Goal: Transaction & Acquisition: Purchase product/service

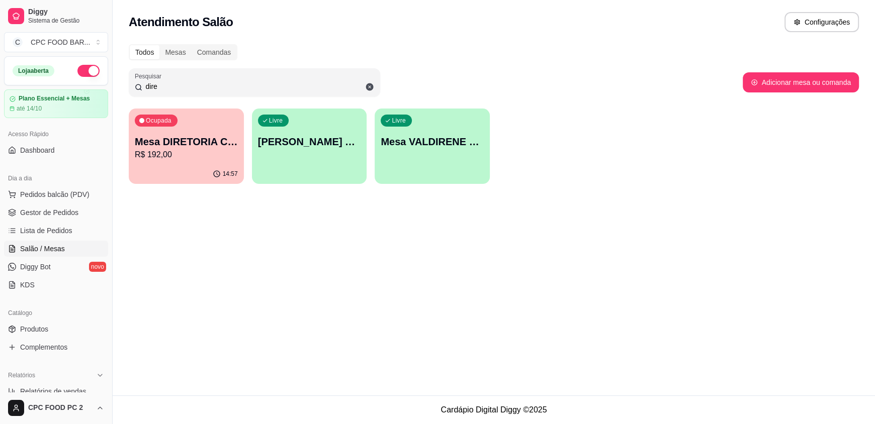
click at [128, 84] on div "Todos Mesas Comandas Pesquisar dire Adicionar mesa ou comanda Ocupada Mesa DIRE…" at bounding box center [494, 117] width 762 height 158
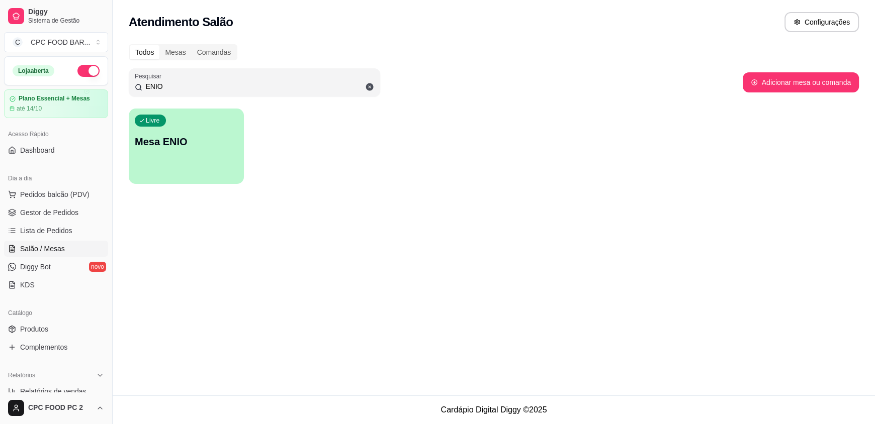
type input "ENIO"
click at [178, 128] on div "Livre Mesa ENIO" at bounding box center [186, 140] width 115 height 63
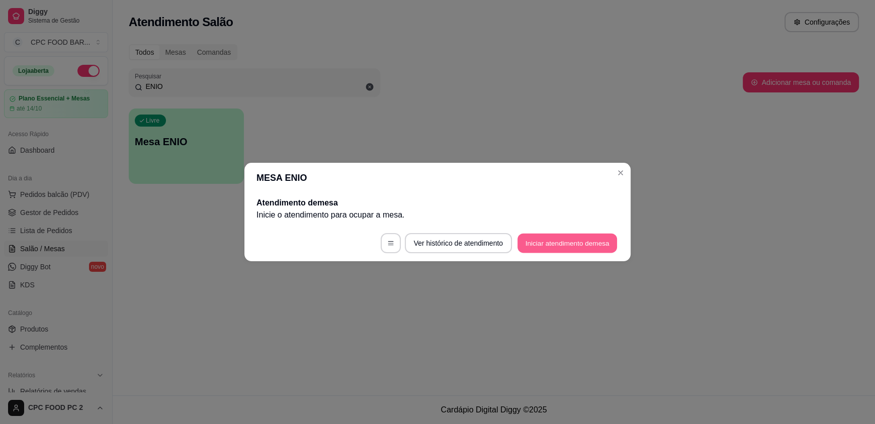
click at [546, 243] on button "Iniciar atendimento de mesa" at bounding box center [567, 244] width 100 height 20
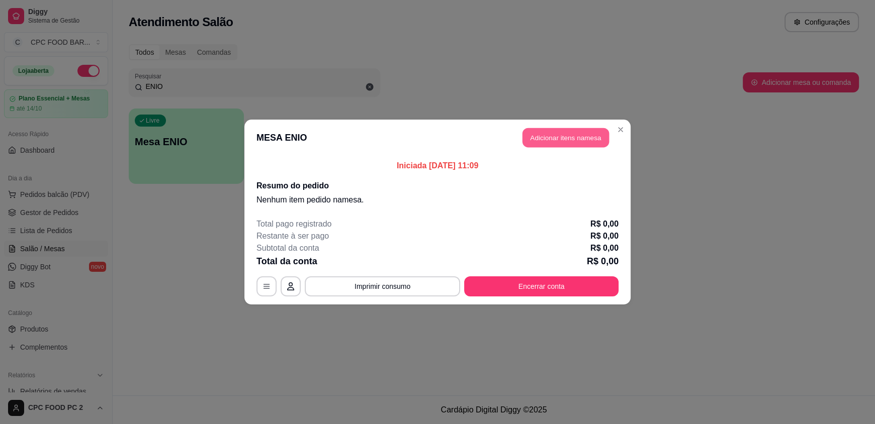
click at [548, 133] on button "Adicionar itens na mesa" at bounding box center [565, 138] width 86 height 20
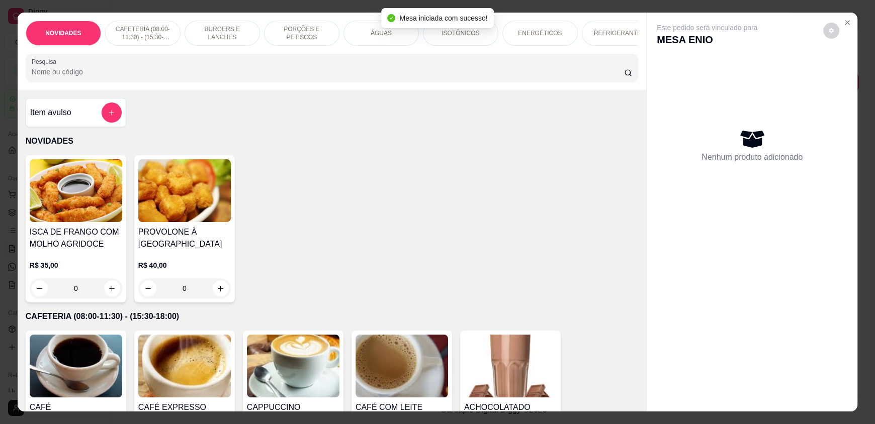
scroll to position [150, 0]
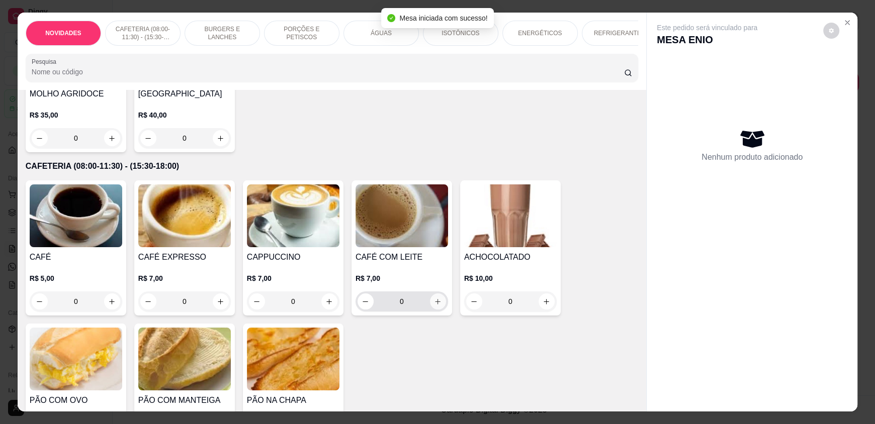
click at [434, 306] on icon "increase-product-quantity" at bounding box center [438, 302] width 8 height 8
type input "1"
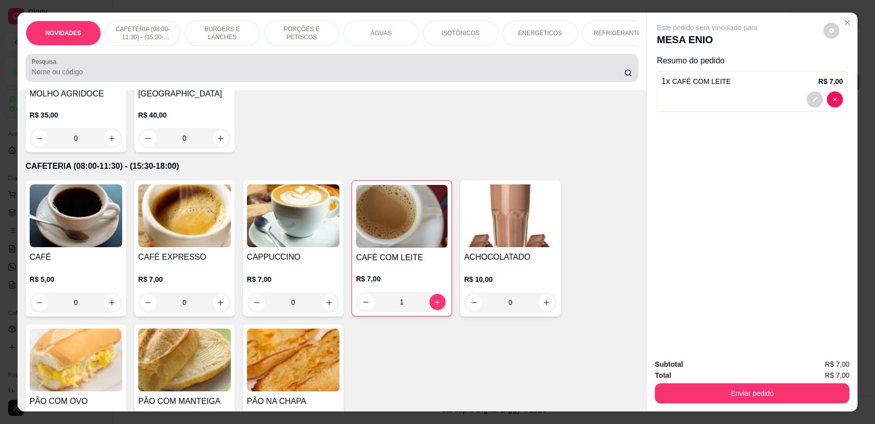
drag, startPoint x: 155, startPoint y: 73, endPoint x: 122, endPoint y: 76, distance: 33.3
click at [122, 76] on div at bounding box center [332, 68] width 600 height 20
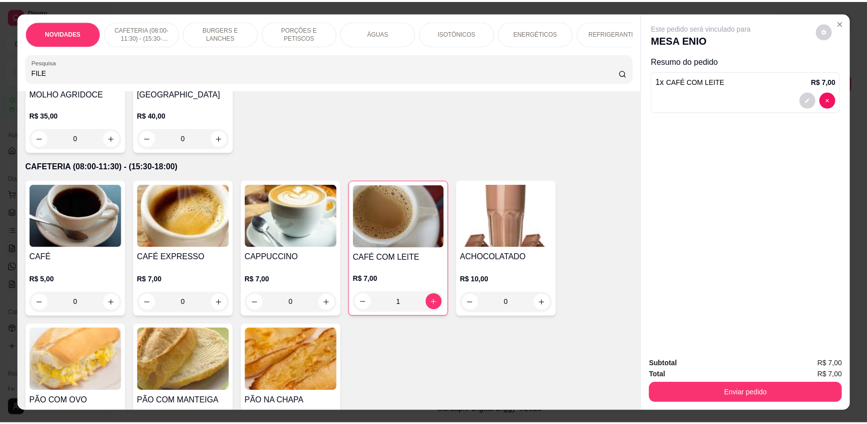
scroll to position [0, 0]
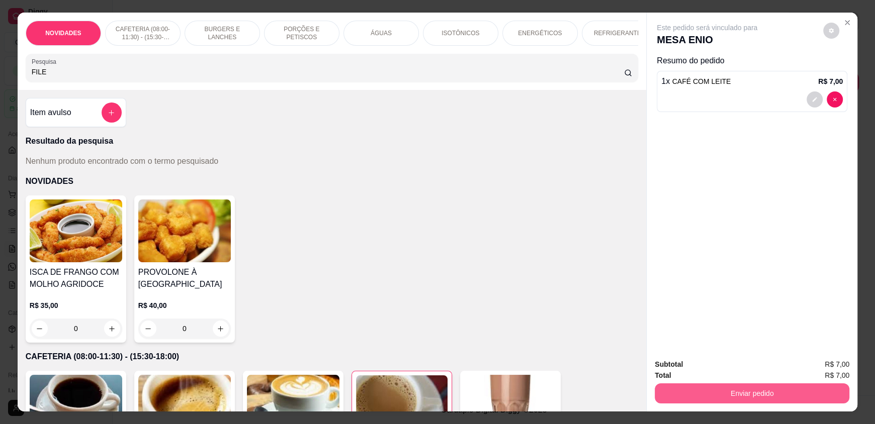
type input "FILE"
click at [717, 395] on button "Enviar pedido" at bounding box center [751, 394] width 195 height 20
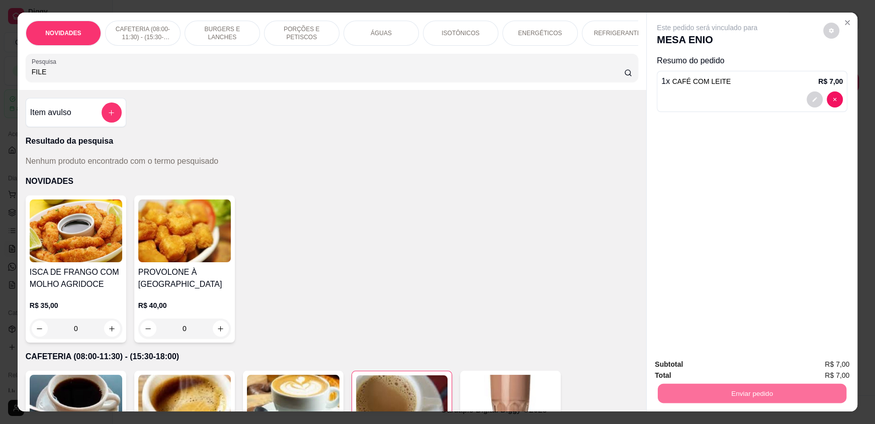
click at [818, 369] on button "Enviar pedido" at bounding box center [822, 368] width 55 height 19
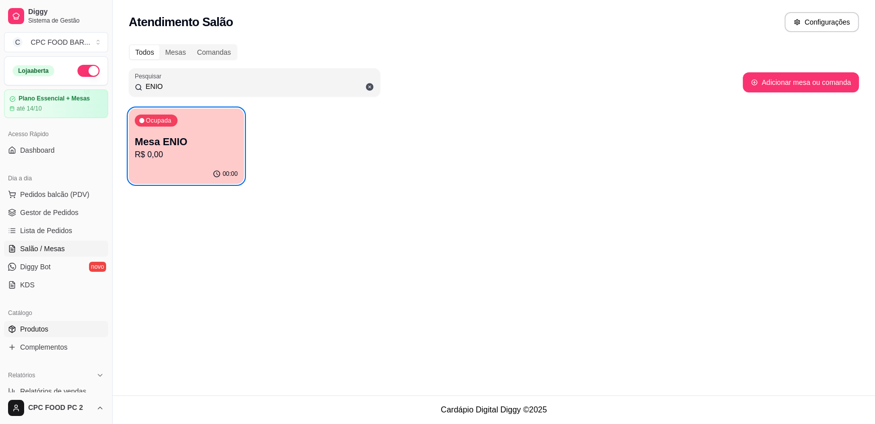
click at [41, 329] on span "Produtos" at bounding box center [34, 329] width 28 height 10
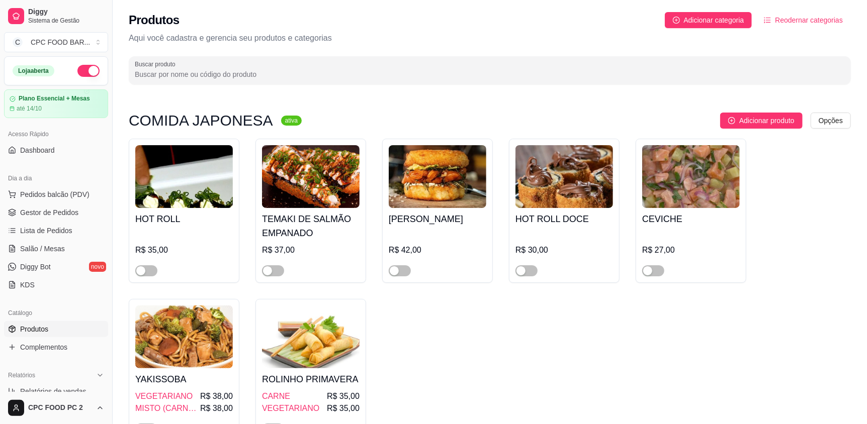
click at [324, 74] on input "Buscar produto" at bounding box center [490, 74] width 710 height 10
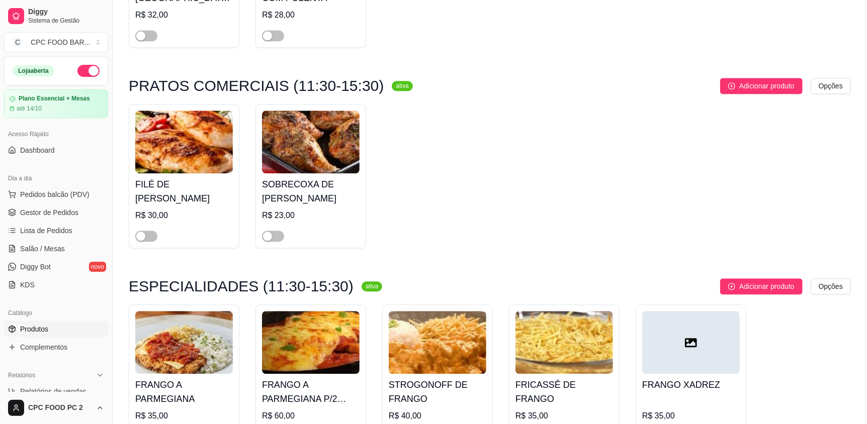
scroll to position [1408, 0]
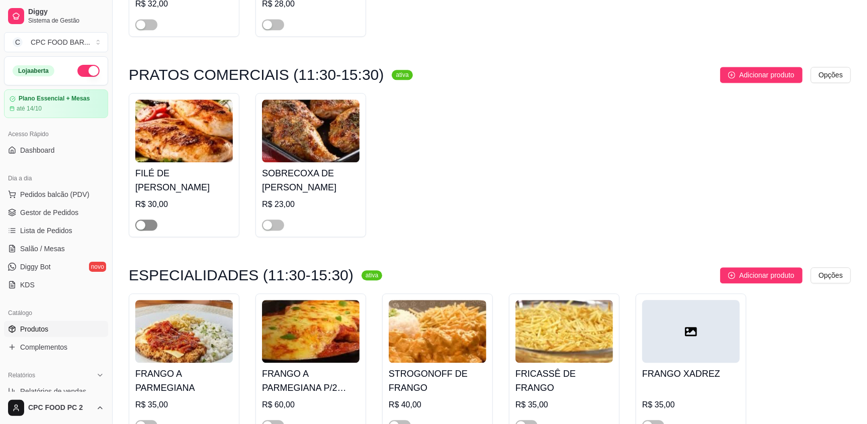
type input "FRANGO"
click at [144, 221] on div "button" at bounding box center [140, 225] width 9 height 9
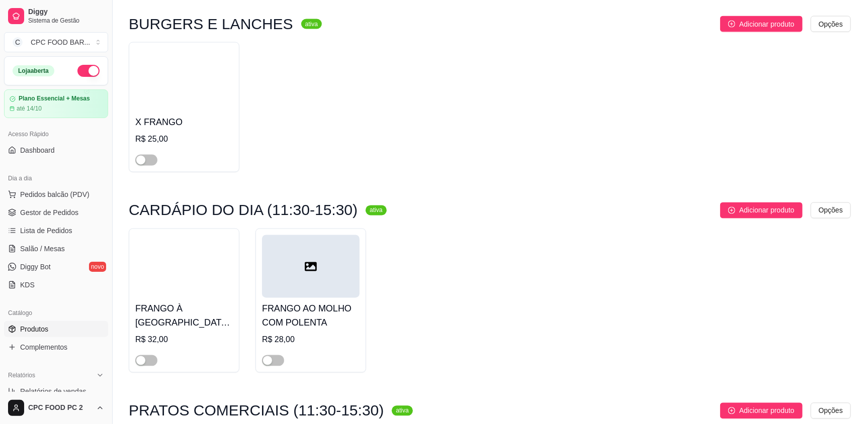
scroll to position [1056, 0]
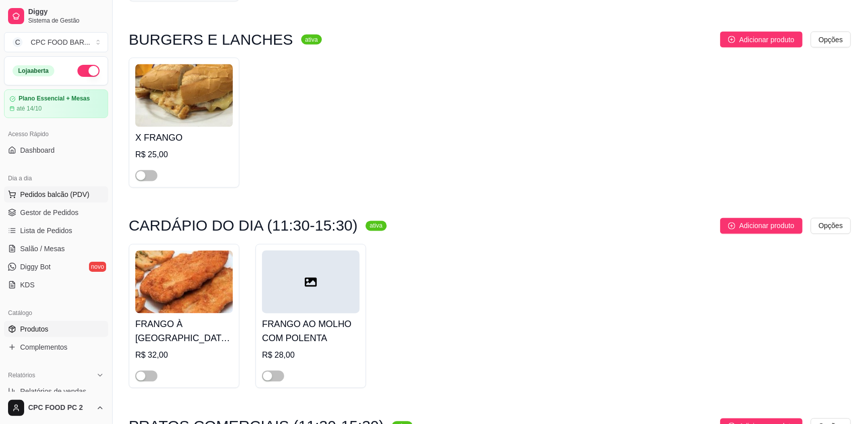
click at [33, 198] on span "Pedidos balcão (PDV)" at bounding box center [54, 195] width 69 height 10
click at [38, 250] on span "Salão / Mesas" at bounding box center [42, 249] width 45 height 10
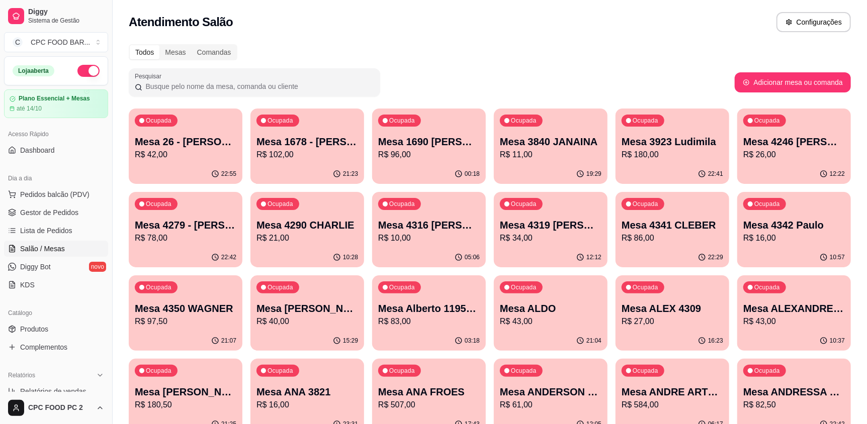
click at [270, 86] on input "Pesquisar" at bounding box center [258, 86] width 232 height 10
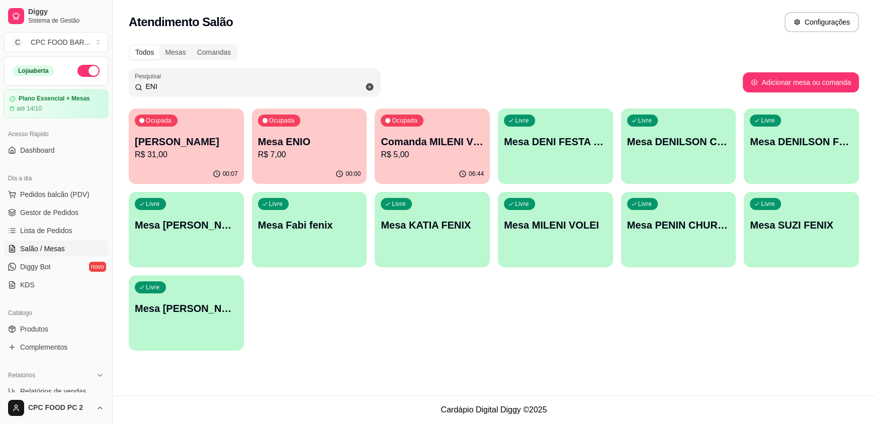
type input "ENI"
click at [330, 146] on p "Mesa ENIO" at bounding box center [309, 142] width 103 height 14
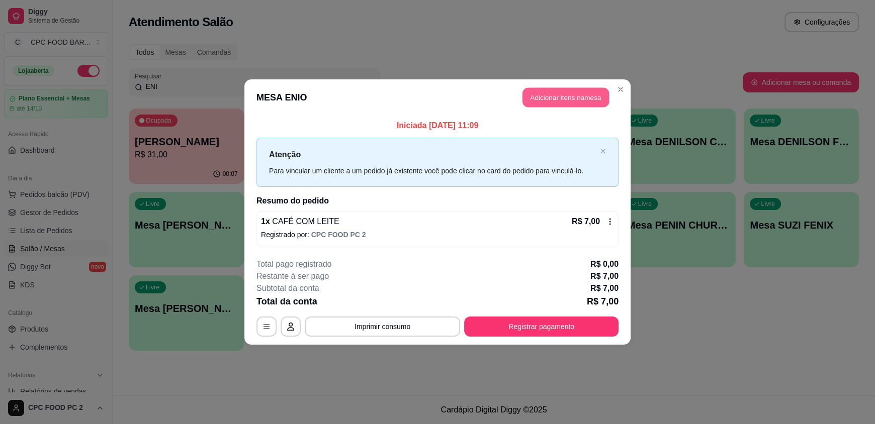
click at [569, 97] on button "Adicionar itens na mesa" at bounding box center [565, 98] width 86 height 20
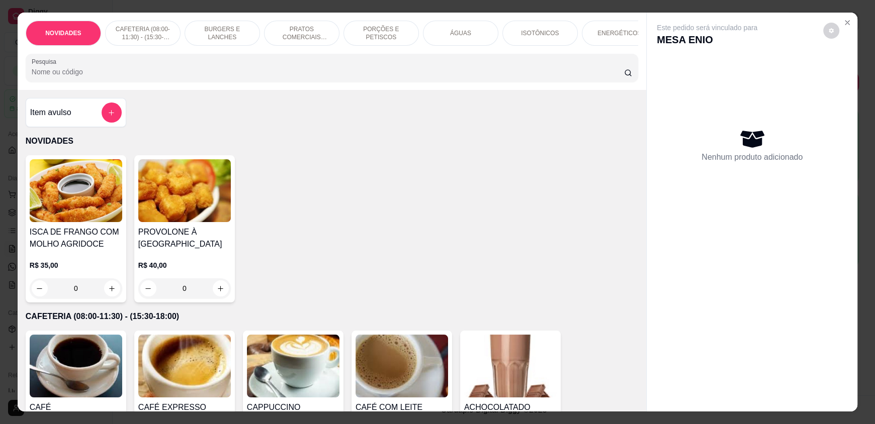
click at [220, 77] on input "Pesquisa" at bounding box center [328, 72] width 593 height 10
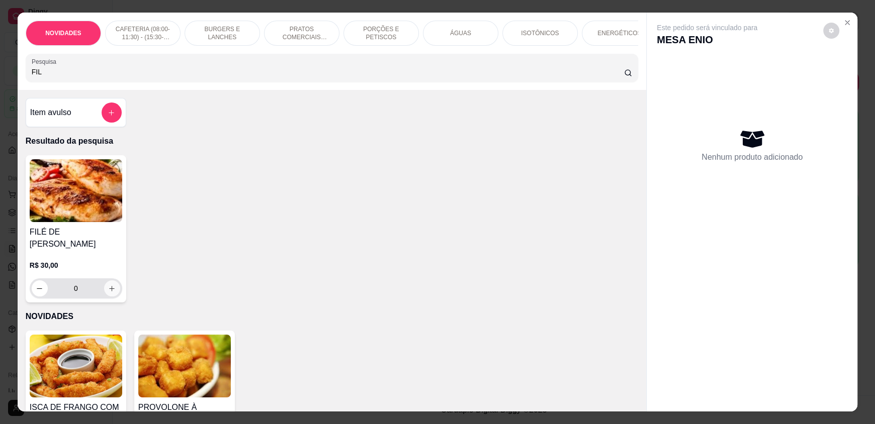
type input "FIL"
click at [111, 285] on icon "increase-product-quantity" at bounding box center [113, 289] width 8 height 8
type input "1"
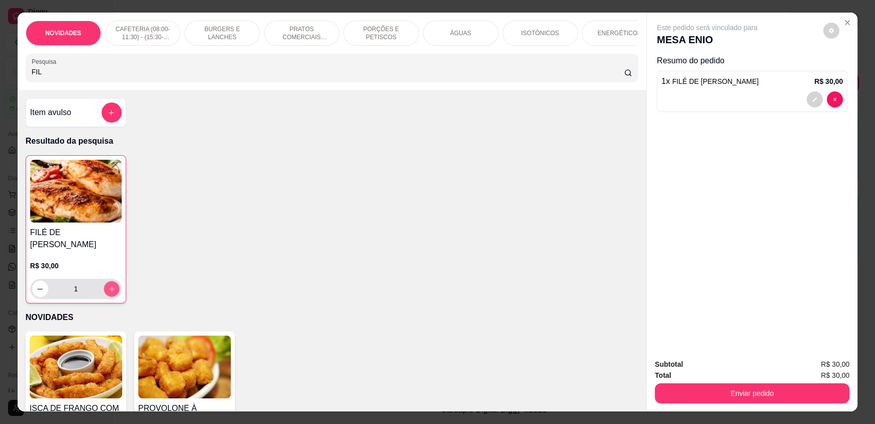
click at [111, 286] on icon "increase-product-quantity" at bounding box center [112, 290] width 8 height 8
type input "2"
drag, startPoint x: 67, startPoint y: 84, endPoint x: 0, endPoint y: 77, distance: 67.2
click at [0, 77] on div "NOVIDADES CAFETERIA (08:00-11:30) - (15:30-18:00) BURGERS E LANCHES PRATOS COME…" at bounding box center [437, 212] width 875 height 424
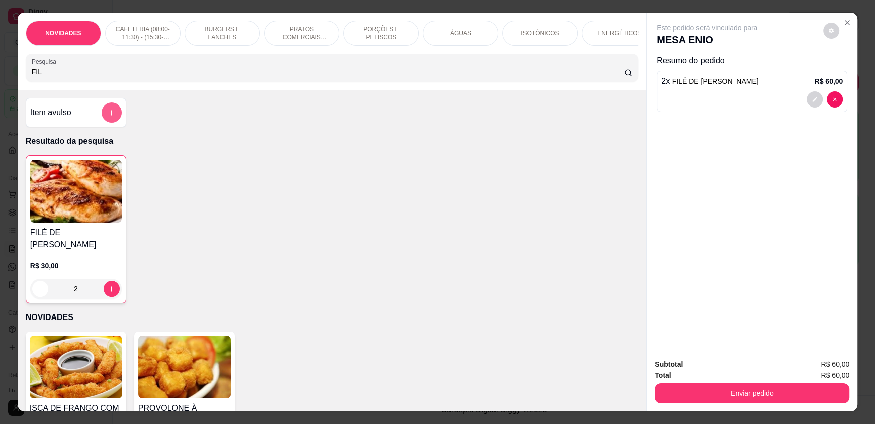
click at [115, 117] on button "add-separate-item" at bounding box center [112, 113] width 20 height 20
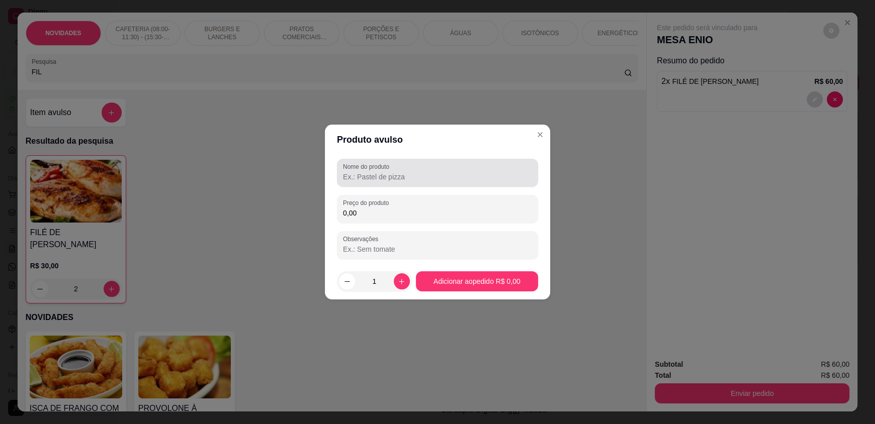
click at [433, 184] on div "Nome do produto" at bounding box center [437, 173] width 201 height 28
type input "FRANGO COM QUIABO"
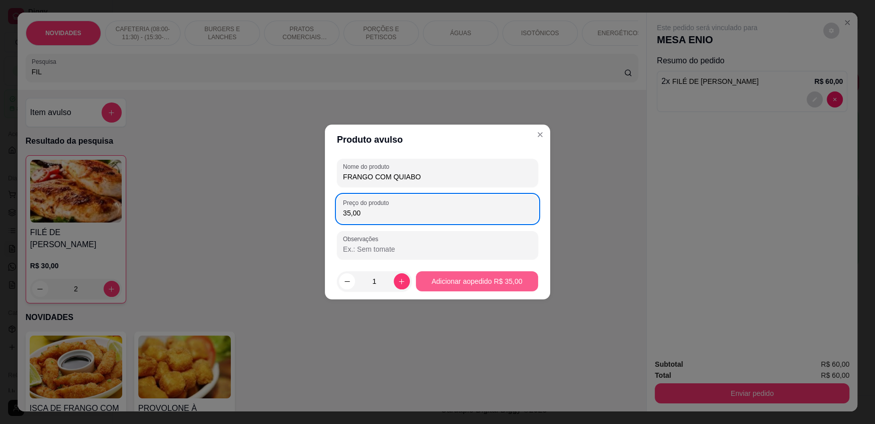
type input "35,00"
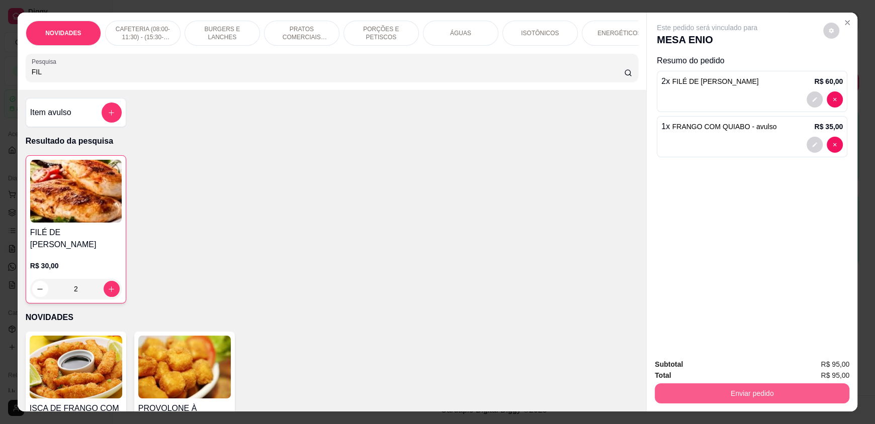
click at [753, 395] on button "Enviar pedido" at bounding box center [751, 394] width 195 height 20
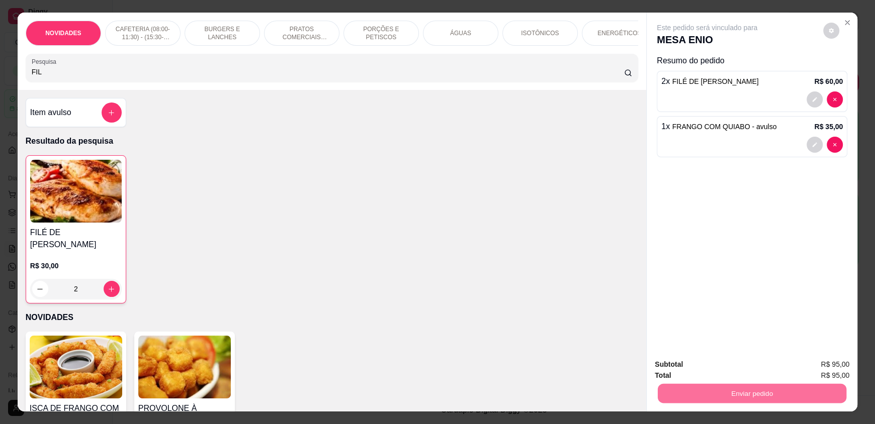
click at [738, 370] on button "Registrar cliente" at bounding box center [755, 368] width 64 height 19
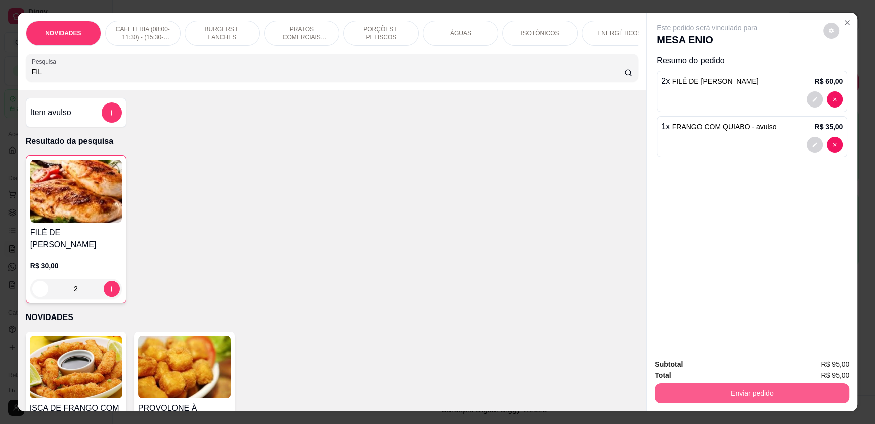
click at [729, 391] on button "Enviar pedido" at bounding box center [751, 394] width 195 height 20
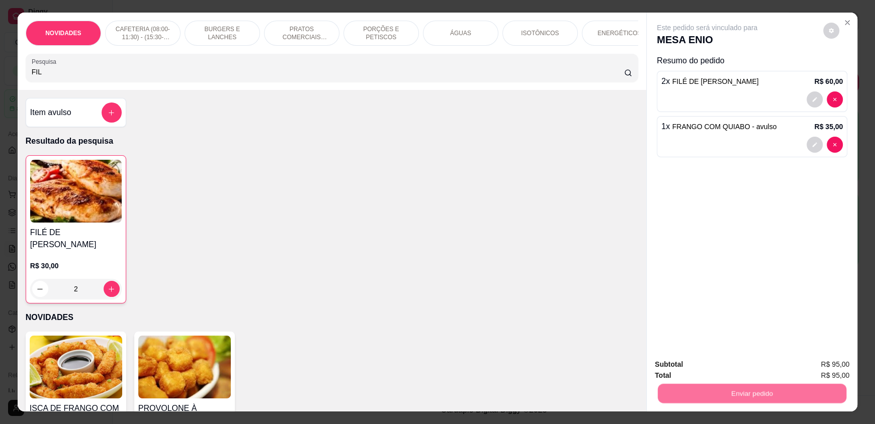
click at [808, 366] on button "Enviar pedido" at bounding box center [822, 368] width 55 height 19
